Goal: Use online tool/utility: Utilize a website feature to perform a specific function

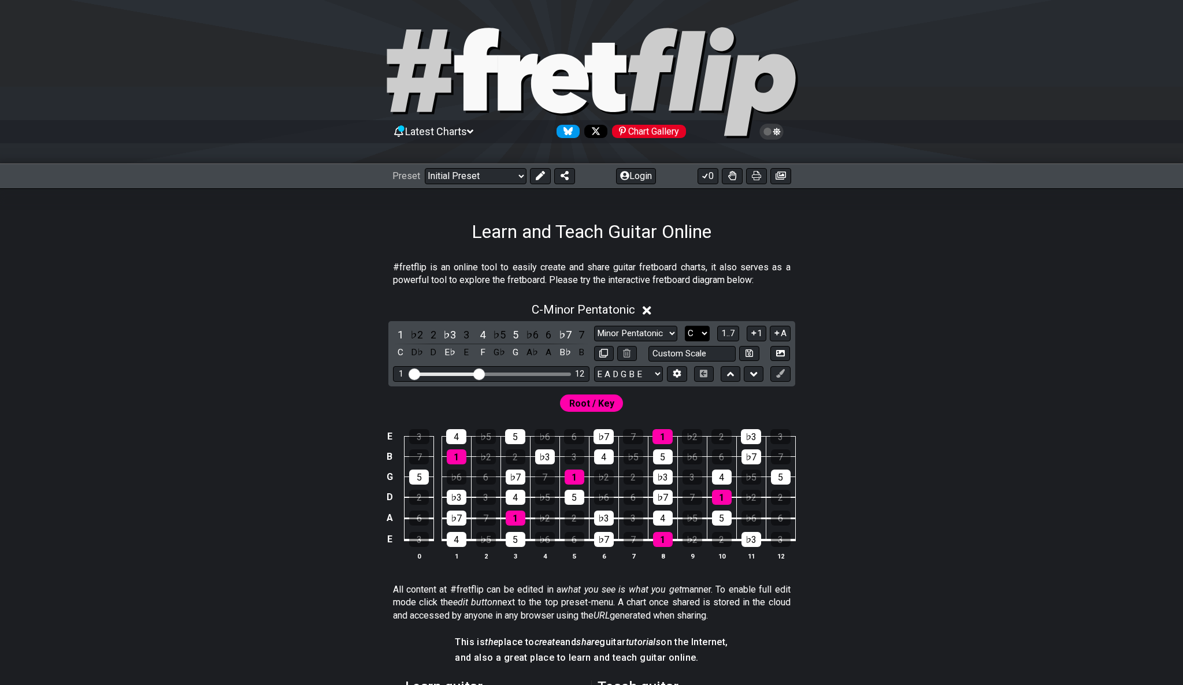
click at [689, 332] on select "A♭ A A♯ B♭ B C C♯ D♭ D D♯ E♭ E F F♯ G♭ G G♯" at bounding box center [697, 334] width 25 height 16
select select "C#"
click at [685, 326] on select "A♭ A A♯ B♭ B C C♯ D♭ D D♯ E♭ E F F♯ G♭ G G♯" at bounding box center [697, 334] width 25 height 16
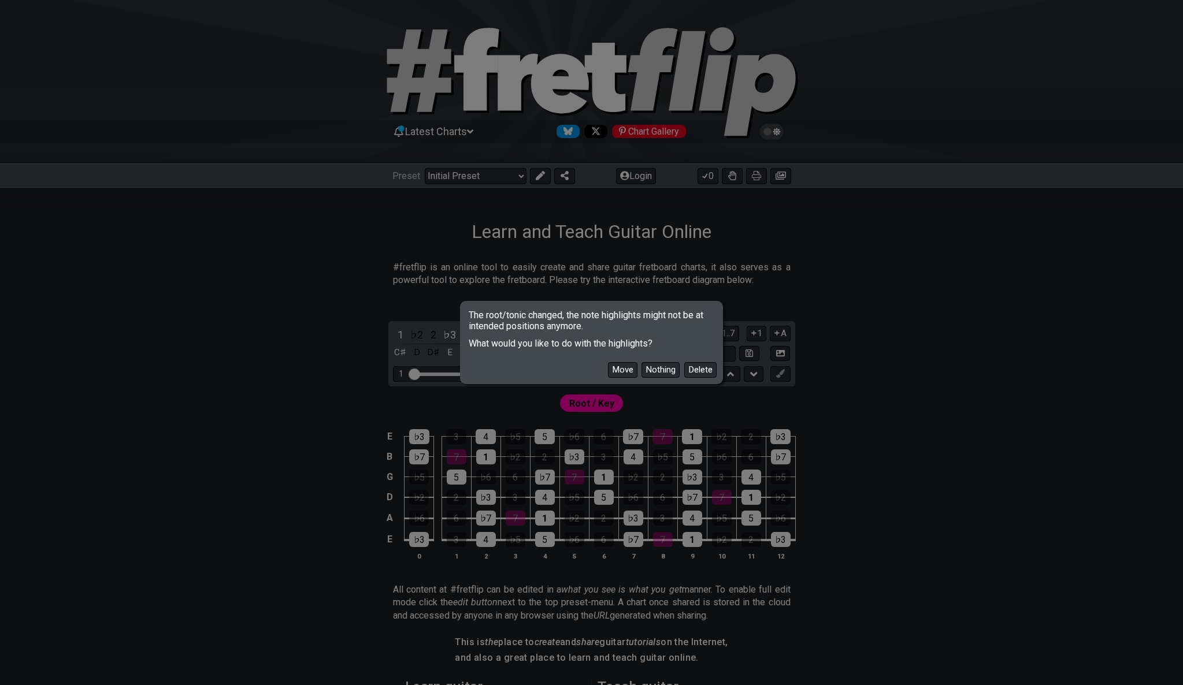
drag, startPoint x: 629, startPoint y: 368, endPoint x: 643, endPoint y: 359, distance: 16.8
click at [629, 368] on button "Move" at bounding box center [622, 370] width 29 height 16
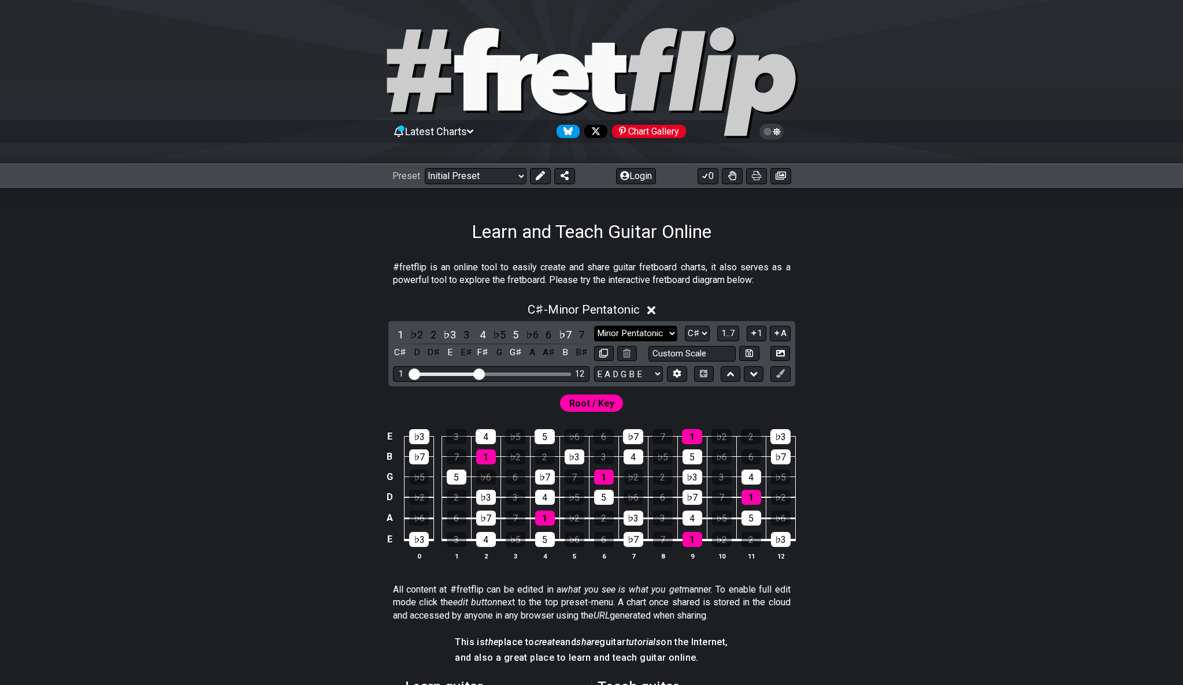
click at [659, 330] on select "Minor Pentatonic Click to edit Minor Pentatonic Major Pentatonic Minor Blues Ma…" at bounding box center [635, 334] width 83 height 16
click at [594, 326] on select "Minor Pentatonic Click to edit Minor Pentatonic Major Pentatonic Minor Blues Ma…" at bounding box center [635, 334] width 83 height 16
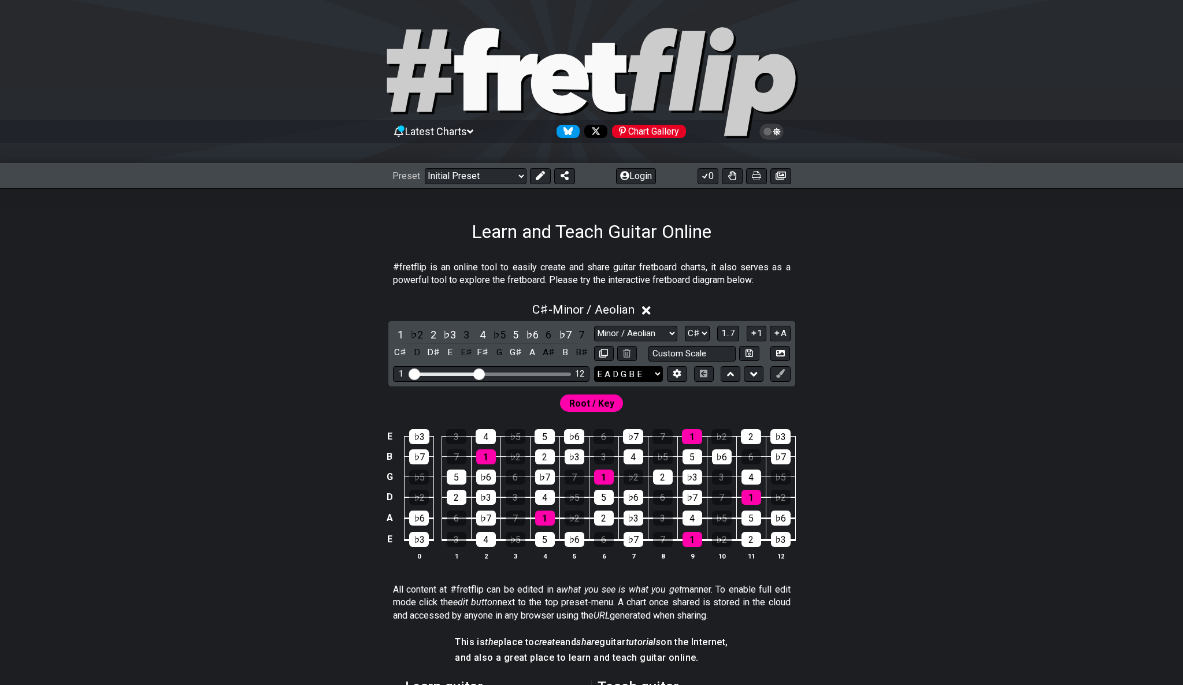
click at [658, 374] on select "E A D G B E E A D G B E E A D G B E B E A D F♯ B A D G C E A D A D G B E E♭ A♭ …" at bounding box center [628, 374] width 69 height 16
drag, startPoint x: 481, startPoint y: 375, endPoint x: 547, endPoint y: 374, distance: 65.9
click at [547, 373] on input "Visible fret range" at bounding box center [491, 373] width 164 height 0
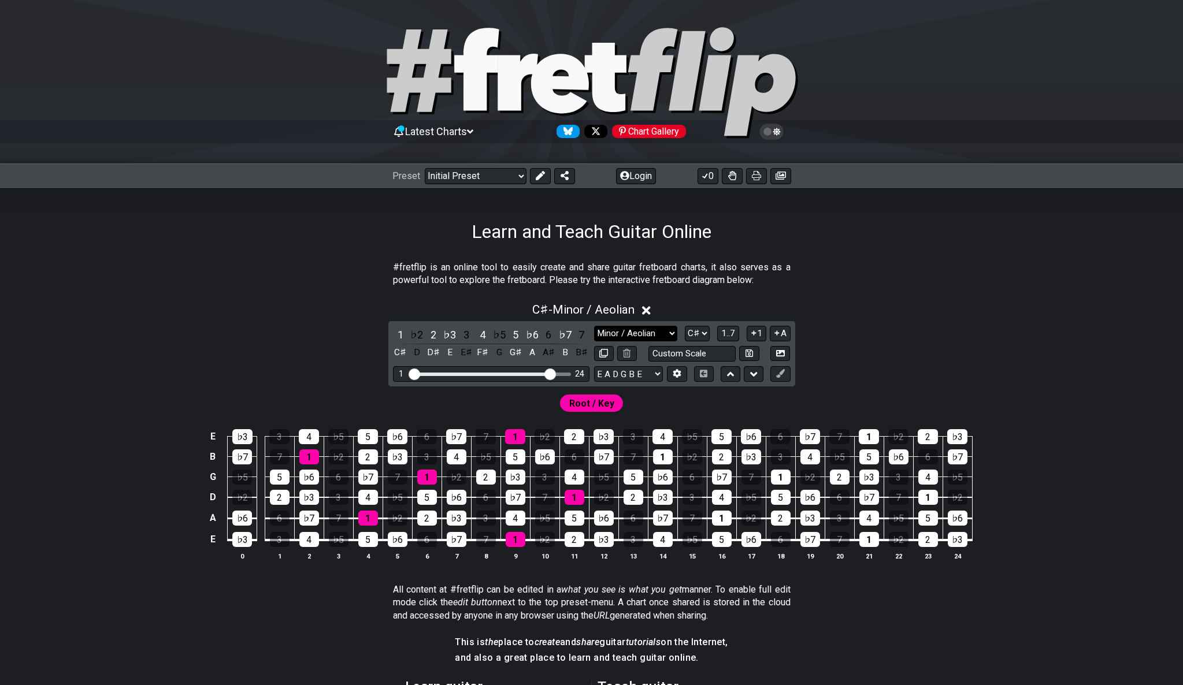
click at [633, 335] on select "Minor Pentatonic Click to edit Minor Pentatonic Major Pentatonic Minor Blues Ma…" at bounding box center [635, 334] width 83 height 16
select select "Major / [PERSON_NAME]"
click at [594, 326] on select "Minor Pentatonic Click to edit Minor Pentatonic Major Pentatonic Minor Blues Ma…" at bounding box center [635, 334] width 83 height 16
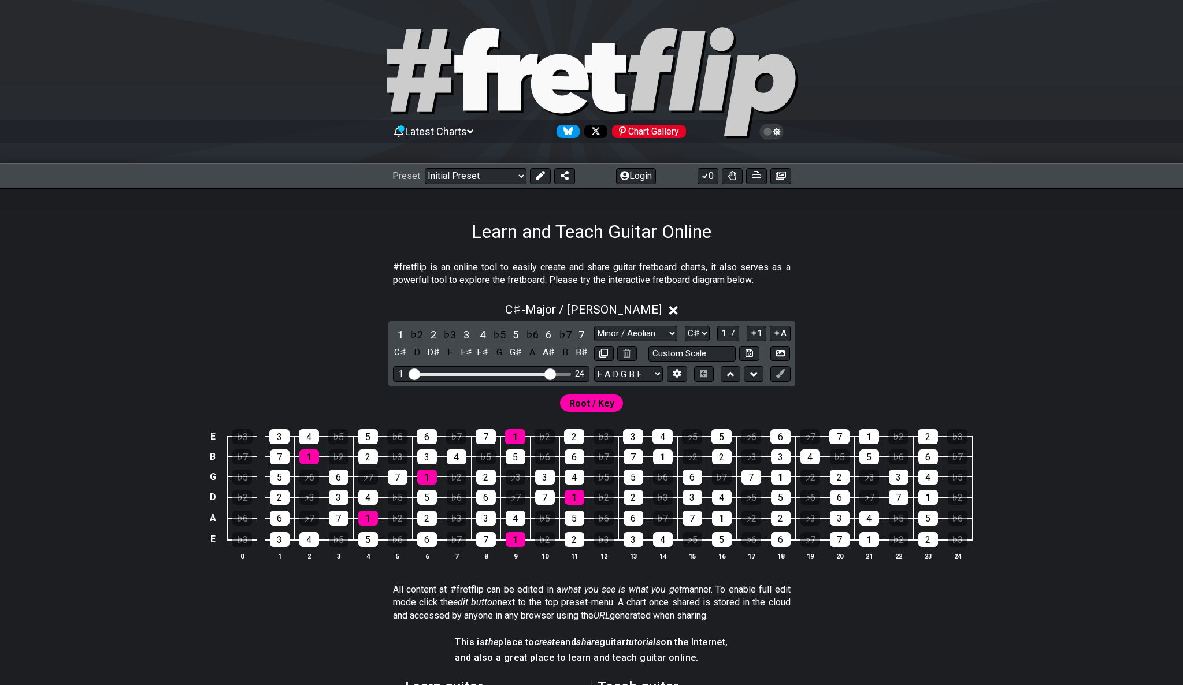
click at [827, 252] on div "#fretflip is an online tool to easily create and share guitar fretboard charts,…" at bounding box center [591, 588] width 901 height 690
click at [856, 237] on div "Learn and Teach Guitar Online" at bounding box center [591, 215] width 1183 height 54
click at [1021, 323] on div "C♯ - Major / Ionian 1 ♭2 2 ♭3 3 4 ♭5 5 ♭6 6 ♭7 7 C♯ D D♯ E E♯ F♯ G G♯ A A♯ B B♯…" at bounding box center [591, 436] width 901 height 281
